Goal: Information Seeking & Learning: Find specific fact

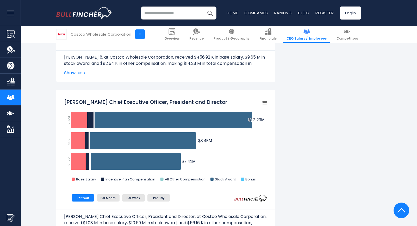
scroll to position [430, 0]
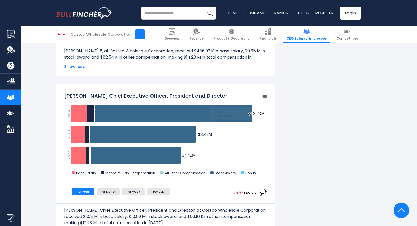
click at [158, 14] on input "search" at bounding box center [179, 13] width 76 height 13
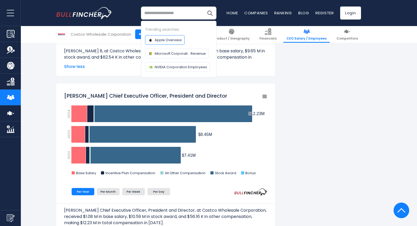
click at [157, 37] on span "Apple Overview" at bounding box center [168, 39] width 27 height 5
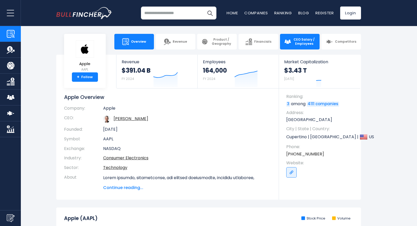
click at [301, 43] on span "CEO Salary / Employees" at bounding box center [304, 42] width 22 height 8
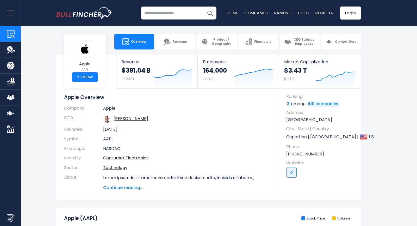
click at [304, 33] on body "Overview Revenue Product / Geography" at bounding box center [208, 113] width 417 height 226
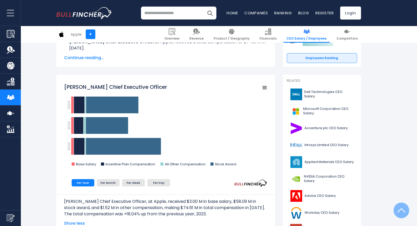
scroll to position [118, 0]
